Goal: Information Seeking & Learning: Learn about a topic

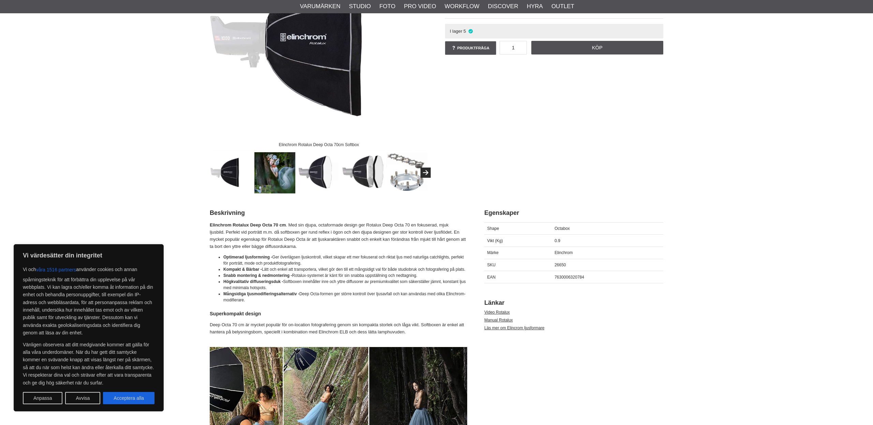
scroll to position [209, 0]
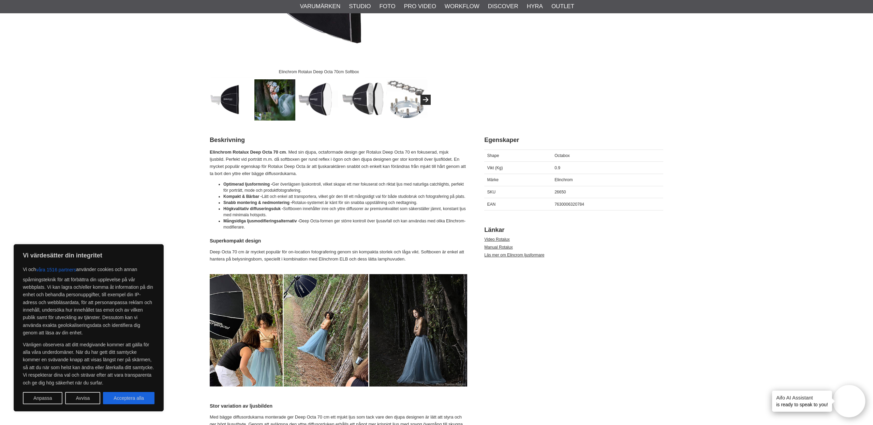
click at [89, 400] on button "Avvisa" at bounding box center [82, 398] width 35 height 12
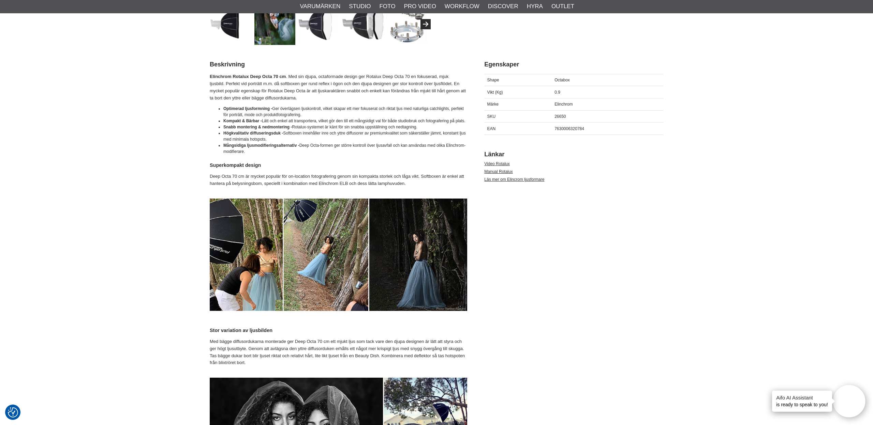
scroll to position [0, 0]
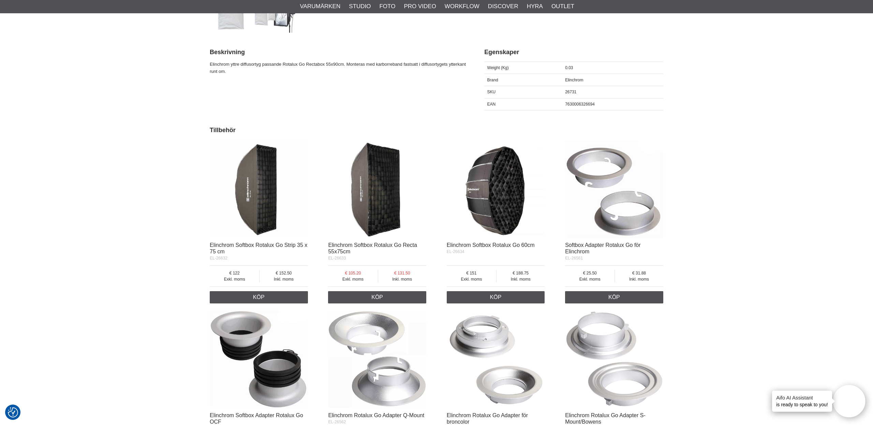
scroll to position [361, 0]
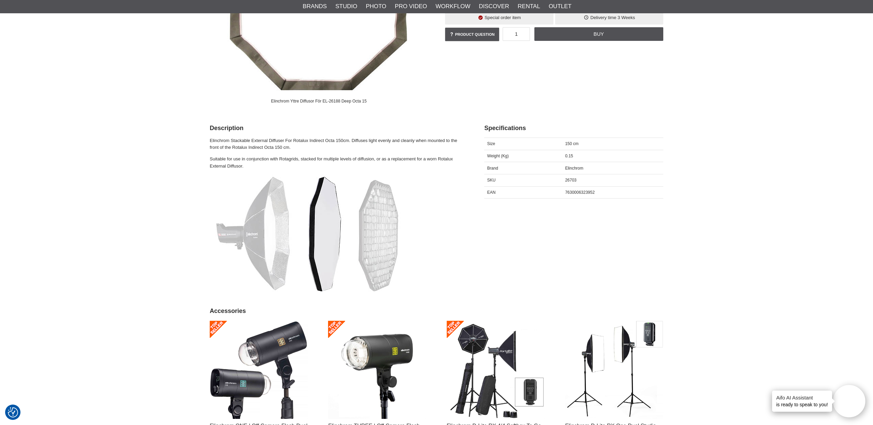
scroll to position [129, 0]
